Goal: Task Accomplishment & Management: Manage account settings

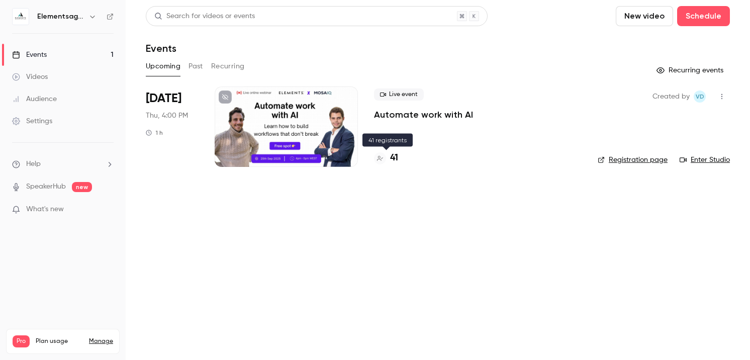
click at [388, 157] on div "41" at bounding box center [386, 158] width 24 height 14
